Goal: Check status: Check status

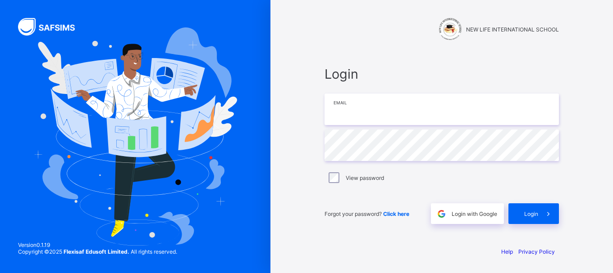
type input "**********"
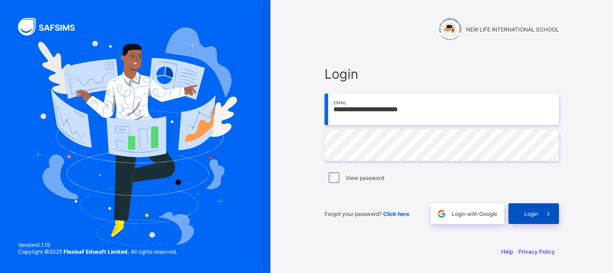
click at [541, 211] on span at bounding box center [548, 214] width 21 height 21
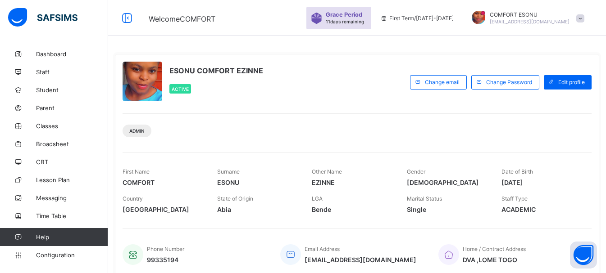
scroll to position [194, 0]
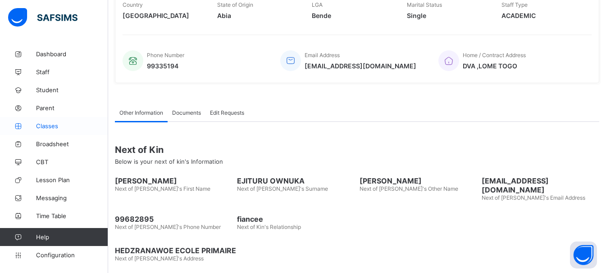
click at [41, 129] on span "Classes" at bounding box center [72, 126] width 72 height 7
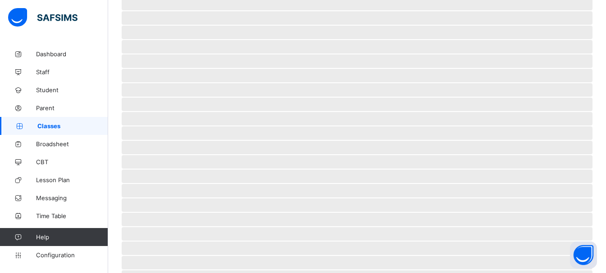
click at [41, 129] on span "Classes" at bounding box center [72, 126] width 71 height 7
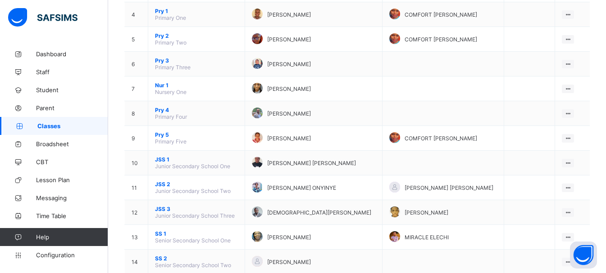
scroll to position [180, 0]
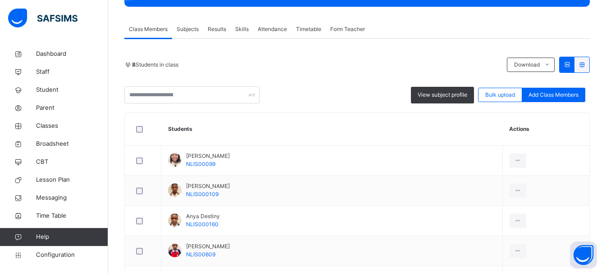
scroll to position [131, 0]
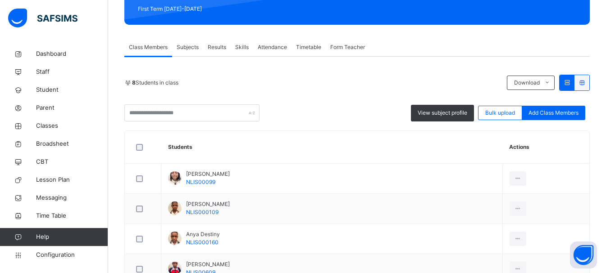
click at [270, 49] on span "Attendance" at bounding box center [272, 47] width 29 height 8
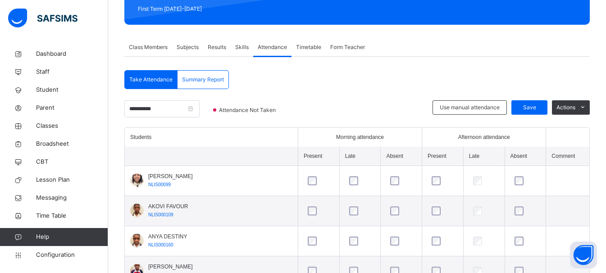
click at [209, 74] on div "Summary Report" at bounding box center [202, 80] width 51 height 18
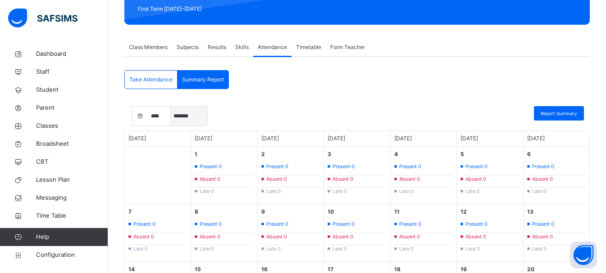
click at [187, 117] on select "***** ******* ******** ***** ***** *** **** **** ********* ******* ********" at bounding box center [189, 116] width 36 height 19
select select "*"
click at [171, 107] on select "***** ******* ******** ***** ***** *** **** **** ********* ******* ********" at bounding box center [189, 116] width 36 height 19
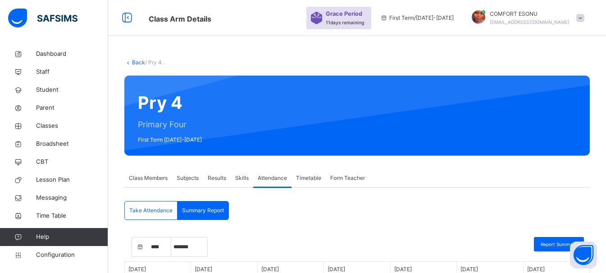
scroll to position [0, 0]
click at [136, 65] on link "Back" at bounding box center [138, 62] width 13 height 7
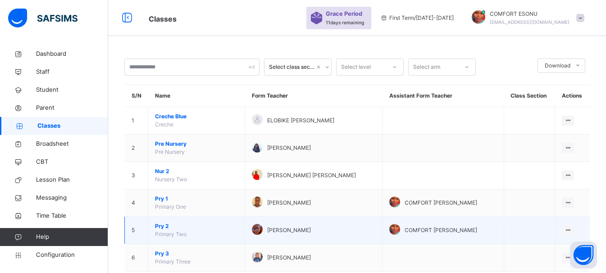
click at [162, 226] on span "Pry 2" at bounding box center [196, 227] width 83 height 8
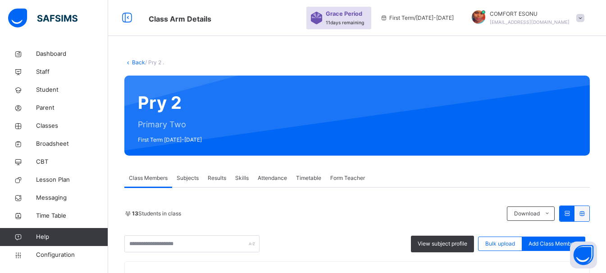
click at [270, 180] on span "Attendance" at bounding box center [272, 178] width 29 height 8
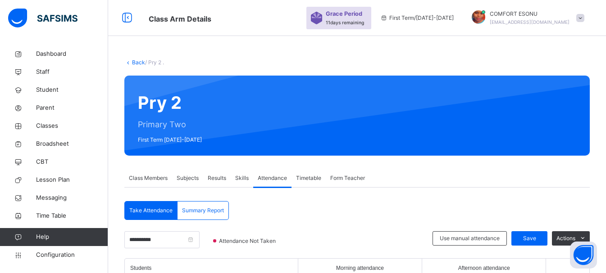
click at [213, 212] on span "Summary Report" at bounding box center [203, 211] width 42 height 8
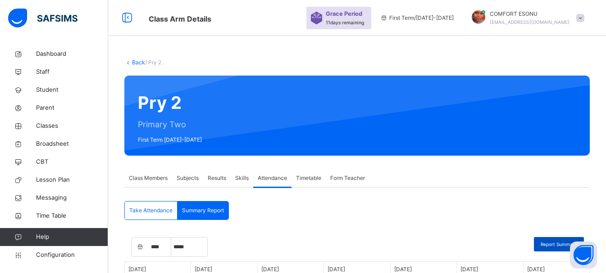
select select "****"
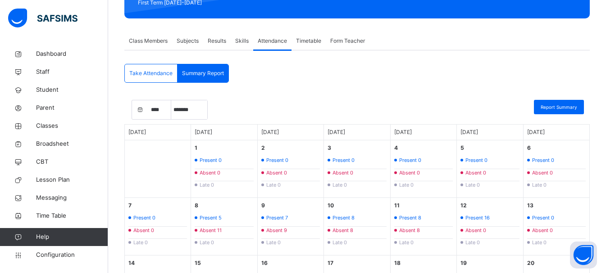
scroll to position [144, 0]
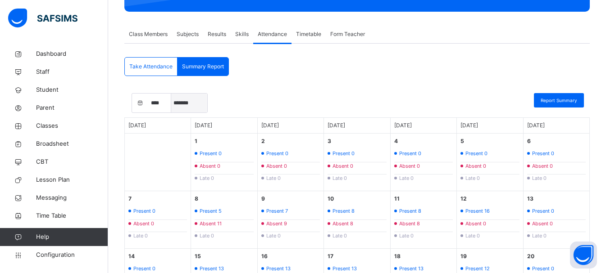
click at [186, 107] on select "***** ******* ******** ***** ***** *** **** **** ********* ******* ********" at bounding box center [189, 103] width 36 height 19
select select "*"
click at [171, 94] on select "***** ******* ******** ***** ***** *** **** **** ********* ******* ********" at bounding box center [189, 103] width 36 height 19
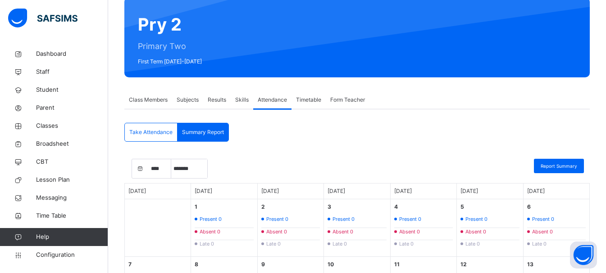
scroll to position [0, 0]
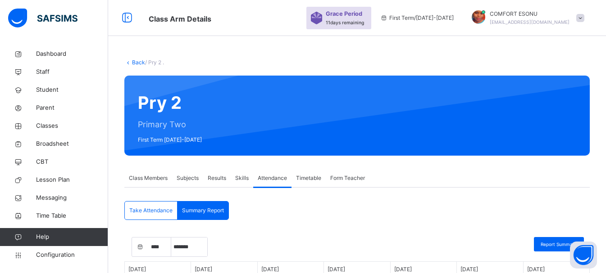
click at [134, 62] on link "Back" at bounding box center [138, 62] width 13 height 7
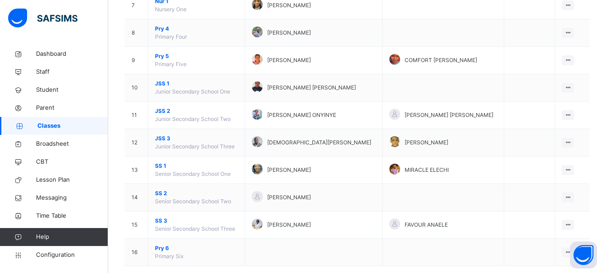
scroll to position [296, 0]
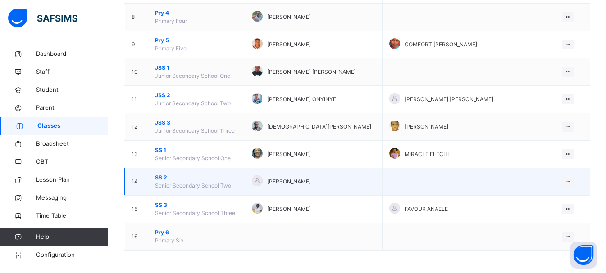
click at [158, 179] on span "SS 2" at bounding box center [196, 178] width 83 height 8
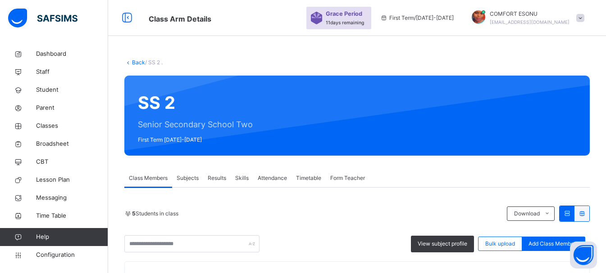
click at [277, 183] on div "Attendance" at bounding box center [272, 178] width 38 height 18
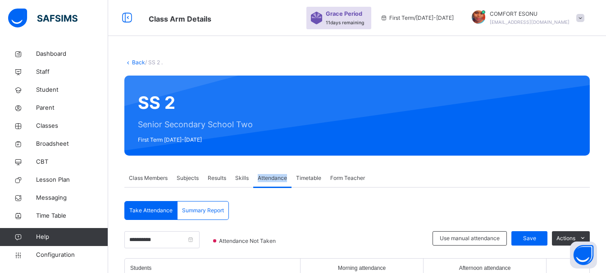
scroll to position [191, 0]
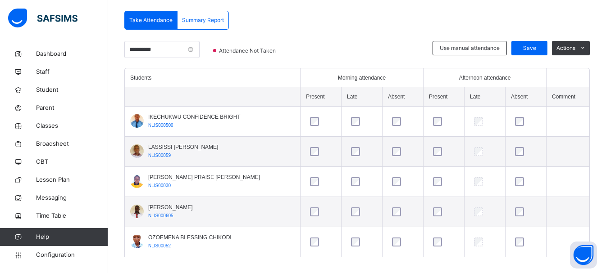
click at [204, 20] on span "Summary Report" at bounding box center [203, 20] width 42 height 8
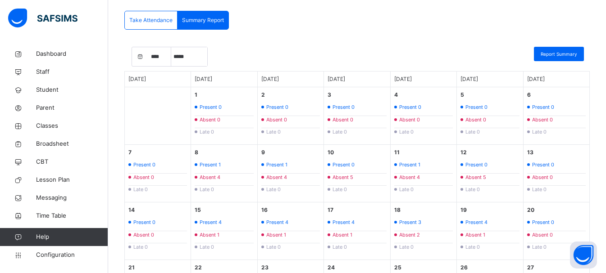
select select "****"
click at [187, 60] on select "***** ******* ******** ***** ***** *** **** **** ********* ******* ********" at bounding box center [189, 56] width 36 height 19
select select "*"
click at [171, 47] on select "***** ******* ******** ***** ***** *** **** **** ********* ******* ********" at bounding box center [189, 56] width 36 height 19
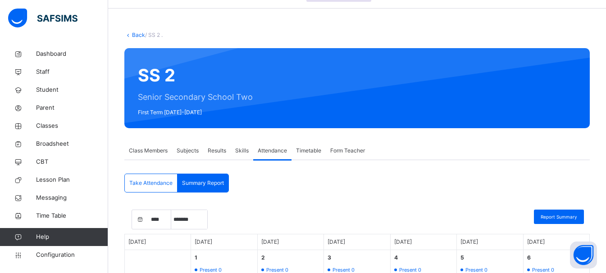
scroll to position [0, 0]
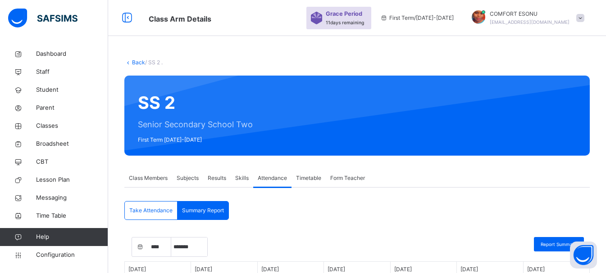
click at [138, 63] on link "Back" at bounding box center [138, 62] width 13 height 7
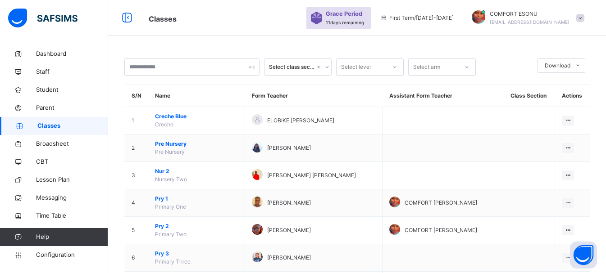
scroll to position [239, 0]
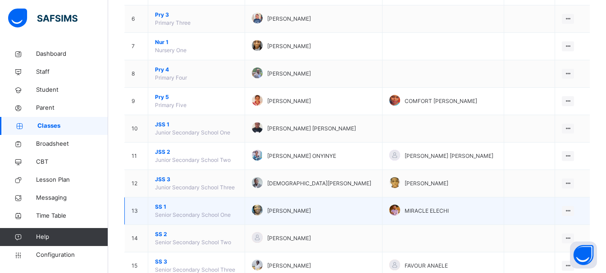
click at [163, 209] on span "SS 1" at bounding box center [196, 207] width 83 height 8
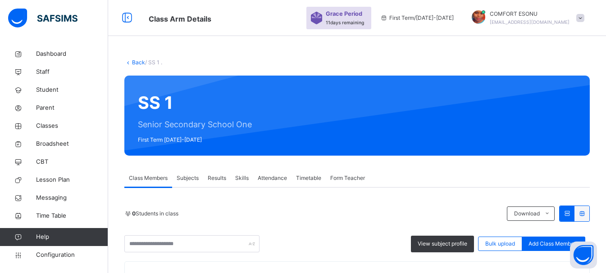
click at [274, 186] on div "Attendance" at bounding box center [272, 178] width 38 height 18
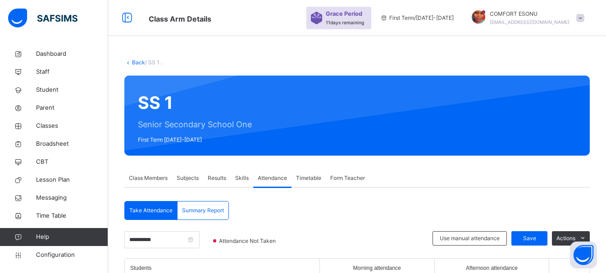
click at [210, 207] on span "Summary Report" at bounding box center [203, 211] width 42 height 8
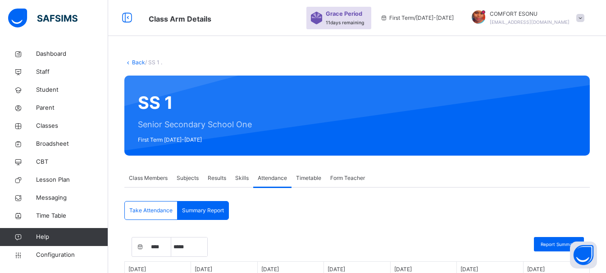
select select "****"
click at [178, 250] on select "***** ******* ******** ***** ***** *** **** **** ********* ******* ********" at bounding box center [189, 247] width 36 height 19
select select "*"
click at [171, 238] on select "***** ******* ******** ***** ***** *** **** **** ********* ******* ********" at bounding box center [189, 247] width 36 height 19
click at [136, 63] on link "Back" at bounding box center [138, 62] width 13 height 7
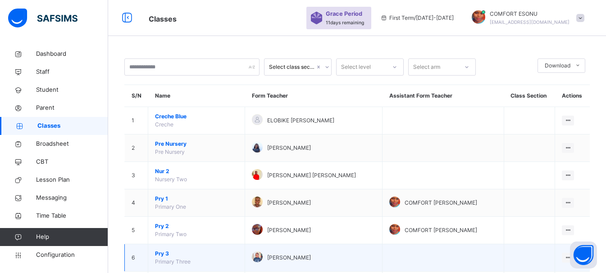
click at [161, 254] on span "Pry 3" at bounding box center [196, 254] width 83 height 8
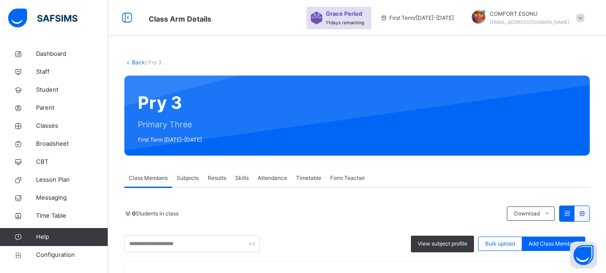
click at [277, 181] on span "Attendance" at bounding box center [272, 178] width 29 height 8
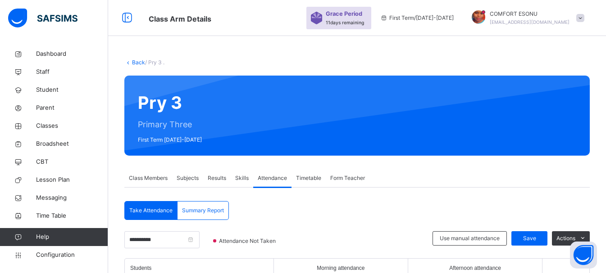
scroll to position [109, 0]
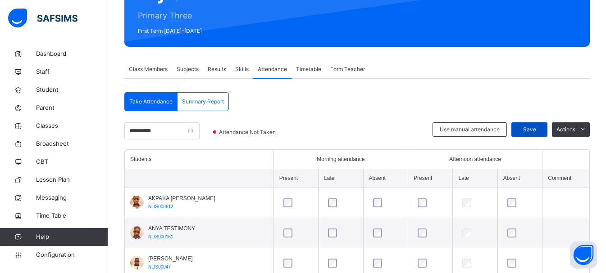
click at [535, 130] on span "Save" at bounding box center [529, 130] width 23 height 8
click at [303, 147] on div at bounding box center [355, 136] width 145 height 27
click at [206, 101] on span "Summary Report" at bounding box center [203, 102] width 42 height 8
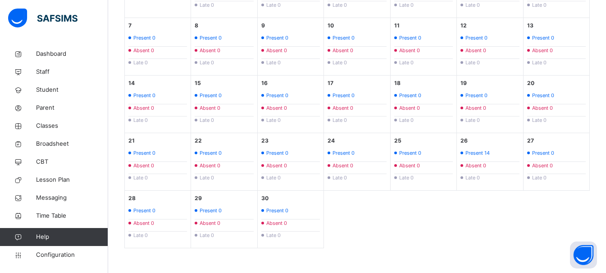
scroll to position [78, 0]
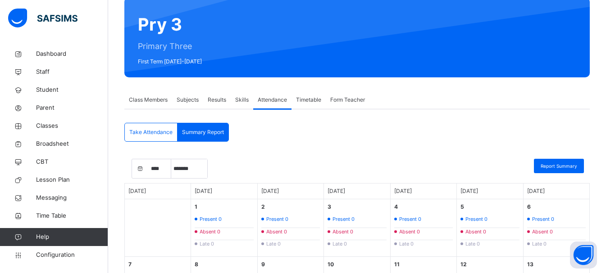
click at [159, 98] on span "Class Members" at bounding box center [148, 100] width 39 height 8
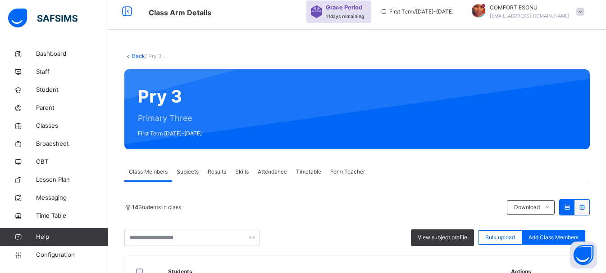
scroll to position [0, 0]
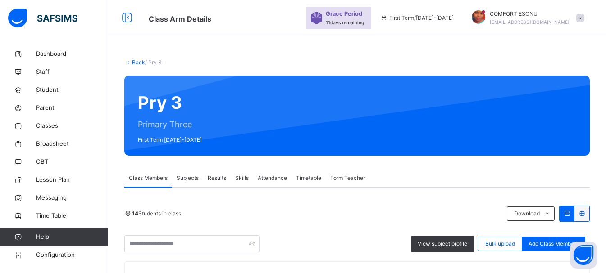
click at [270, 185] on div "Attendance" at bounding box center [272, 178] width 38 height 18
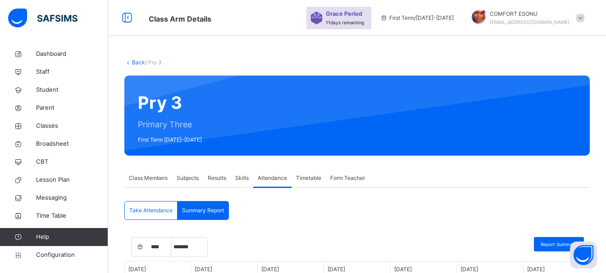
click at [137, 61] on link "Back" at bounding box center [138, 62] width 13 height 7
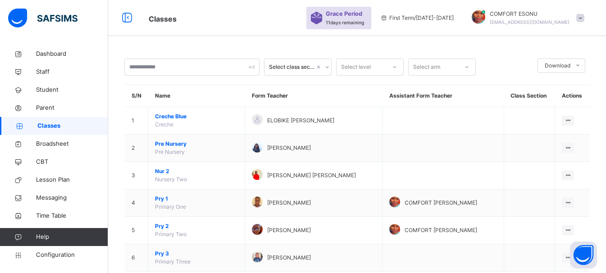
scroll to position [239, 0]
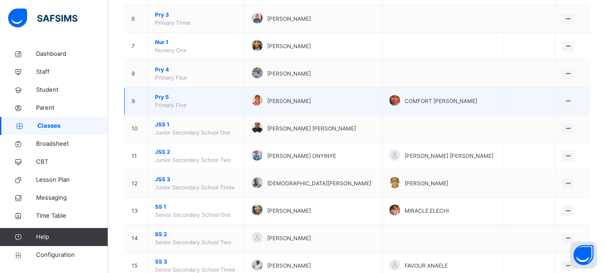
click at [161, 96] on span "Pry 5" at bounding box center [196, 97] width 83 height 8
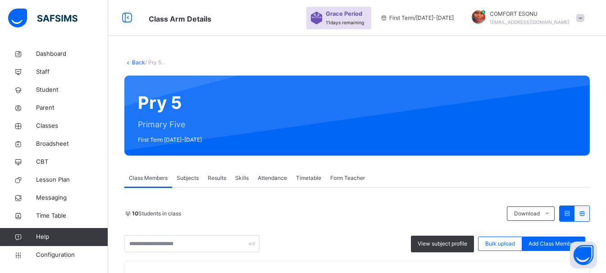
click at [264, 186] on div "Attendance" at bounding box center [272, 178] width 38 height 18
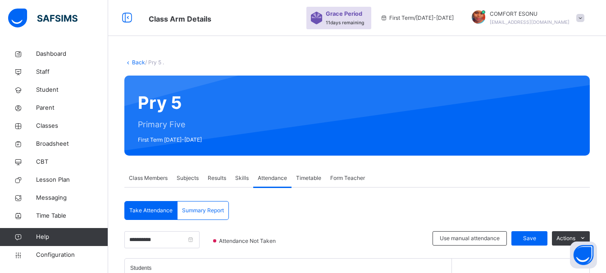
scroll to position [239, 0]
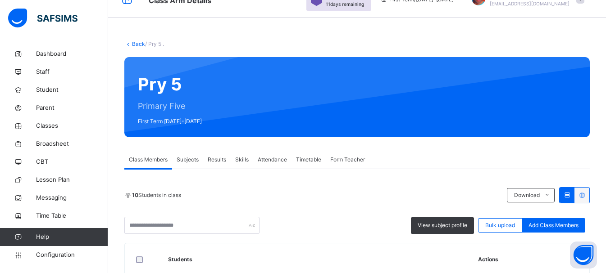
scroll to position [0, 0]
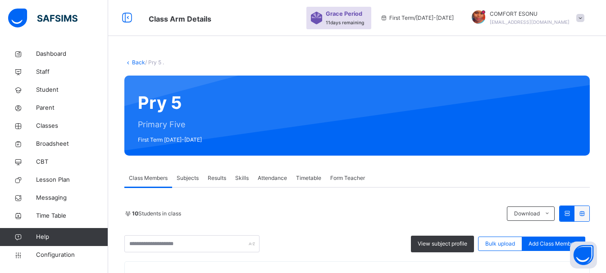
click at [137, 64] on link "Back" at bounding box center [138, 62] width 13 height 7
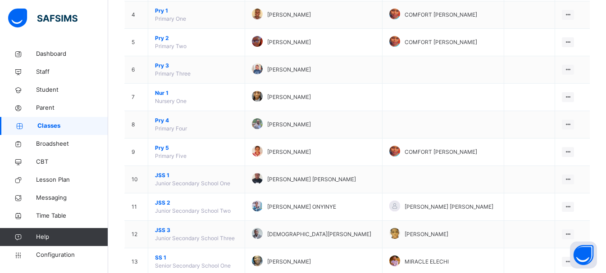
scroll to position [198, 0]
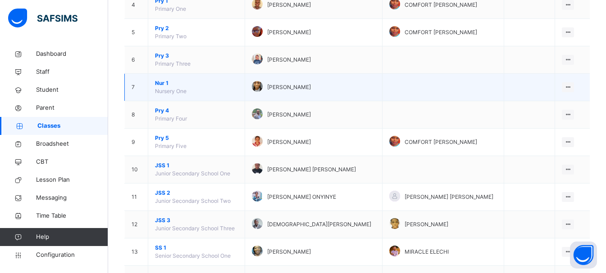
click at [159, 86] on span "Nur 1" at bounding box center [196, 83] width 83 height 8
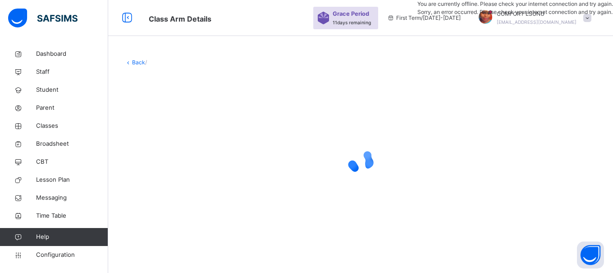
click at [424, 119] on div at bounding box center [360, 161] width 472 height 171
